Goal: Task Accomplishment & Management: Manage account settings

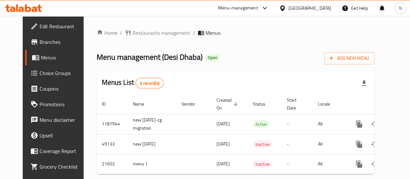
scroll to position [0, 6]
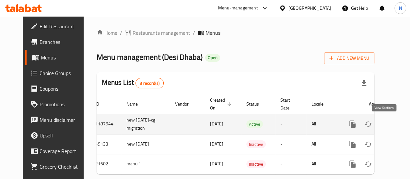
click at [396, 122] on icon "enhanced table" at bounding box center [400, 124] width 8 height 8
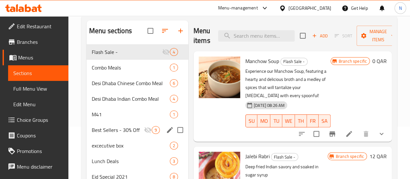
scroll to position [53, 0]
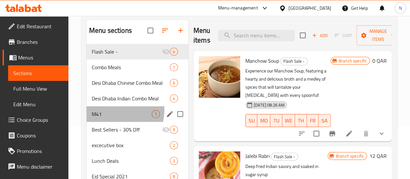
click at [106, 119] on div "M41 1" at bounding box center [138, 114] width 102 height 16
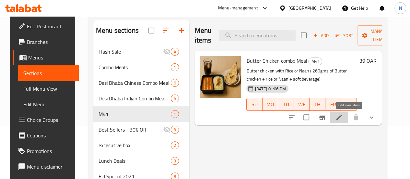
click at [343, 118] on icon at bounding box center [339, 117] width 8 height 8
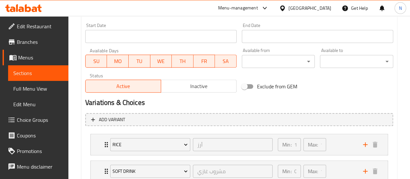
scroll to position [341, 0]
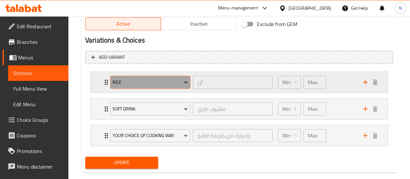
click at [153, 87] on button "Rice" at bounding box center [150, 82] width 80 height 13
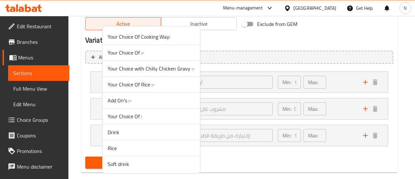
click at [287, 29] on div at bounding box center [207, 89] width 415 height 179
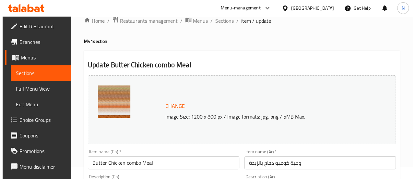
scroll to position [0, 0]
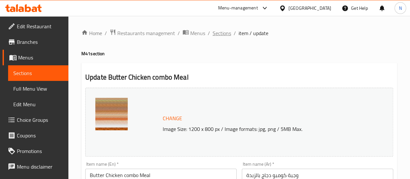
click at [223, 34] on span "Sections" at bounding box center [222, 33] width 18 height 8
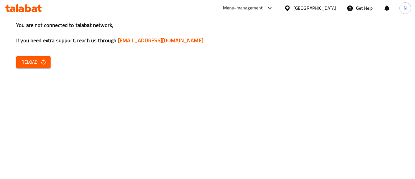
click at [263, 7] on div "Menu-management" at bounding box center [243, 8] width 40 height 8
click at [27, 8] on icon at bounding box center [23, 8] width 37 height 8
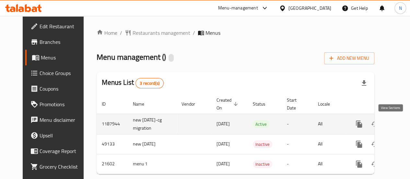
click at [403, 123] on icon "enhanced table" at bounding box center [406, 124] width 6 height 6
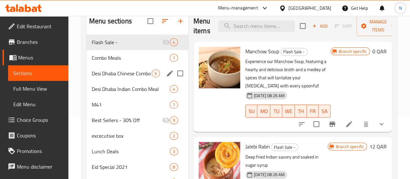
scroll to position [62, 0]
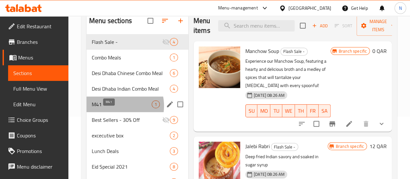
click at [114, 108] on span "M41" at bounding box center [122, 104] width 60 height 8
